Goal: Task Accomplishment & Management: Complete application form

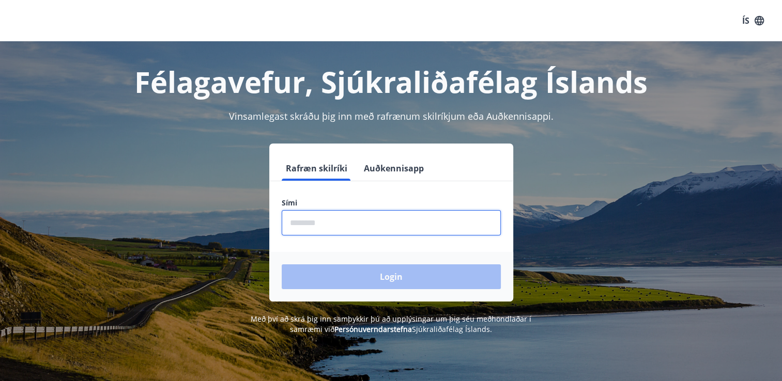
click at [385, 228] on input "phone" at bounding box center [391, 222] width 219 height 25
type input "********"
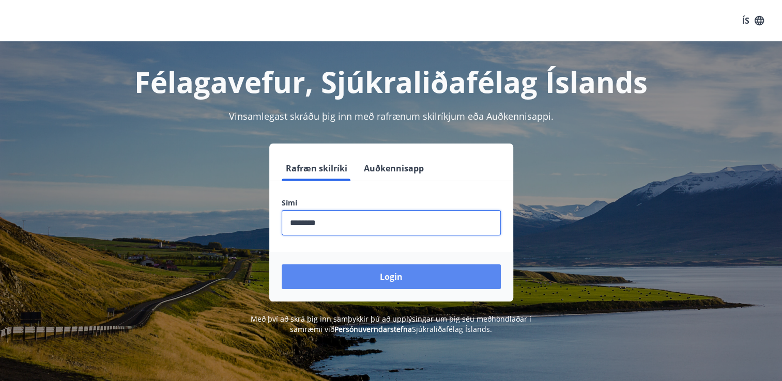
click at [330, 278] on button "Login" at bounding box center [391, 276] width 219 height 25
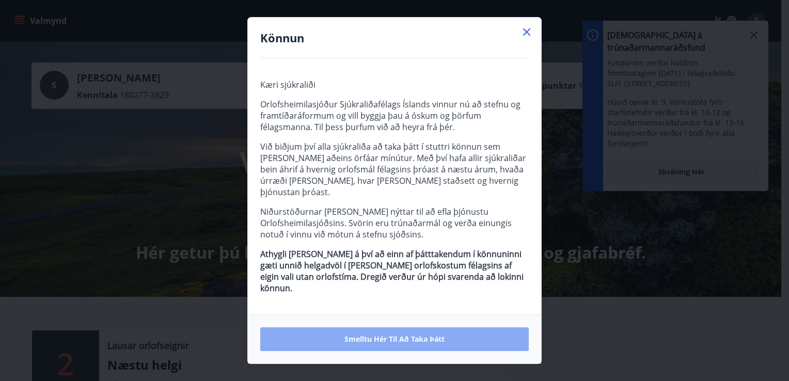
click at [320, 334] on button "Smelltu hér til að taka þátt" at bounding box center [394, 340] width 269 height 24
